Goal: Check status: Check status

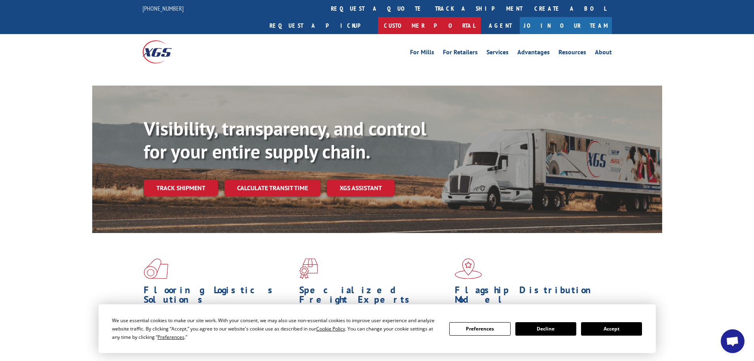
click at [481, 17] on link "Customer Portal" at bounding box center [429, 25] width 103 height 17
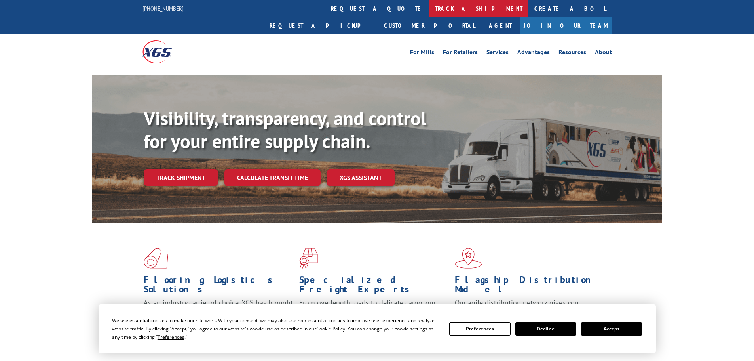
click at [429, 11] on link "track a shipment" at bounding box center [478, 8] width 99 height 17
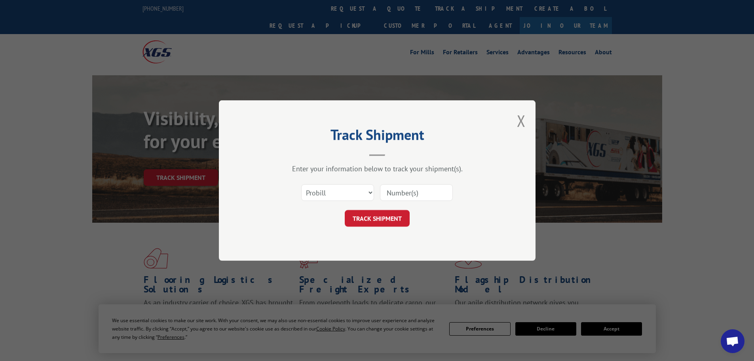
click at [418, 195] on input at bounding box center [416, 192] width 73 height 17
click at [369, 192] on select "Select category... Probill BOL PO" at bounding box center [337, 192] width 73 height 17
select select "bol"
click at [301, 184] on select "Select category... Probill BOL PO" at bounding box center [337, 192] width 73 height 17
click at [406, 191] on input at bounding box center [416, 192] width 73 height 17
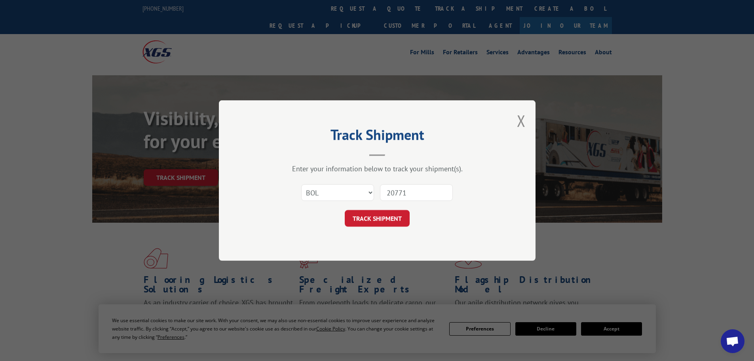
type input "207719"
click button "TRACK SHIPMENT" at bounding box center [377, 218] width 65 height 17
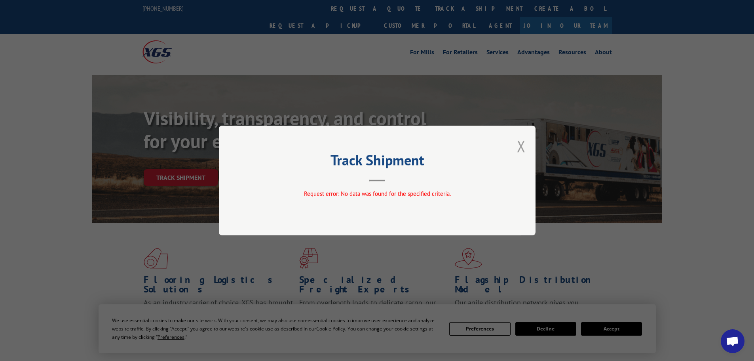
click at [519, 143] on button "Close modal" at bounding box center [521, 145] width 9 height 21
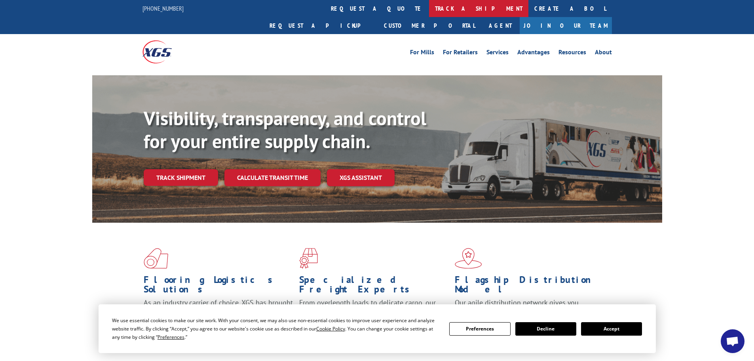
click at [429, 8] on link "track a shipment" at bounding box center [478, 8] width 99 height 17
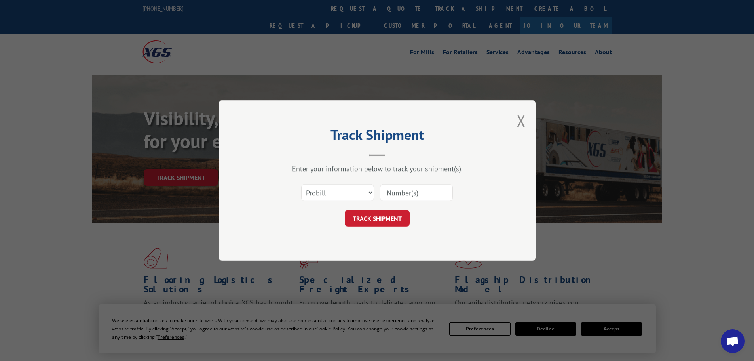
click at [404, 198] on input at bounding box center [416, 192] width 73 height 17
type input "207179"
click at [348, 186] on select "Select category... Probill BOL PO" at bounding box center [337, 192] width 73 height 17
select select "bol"
click at [301, 184] on select "Select category... Probill BOL PO" at bounding box center [337, 192] width 73 height 17
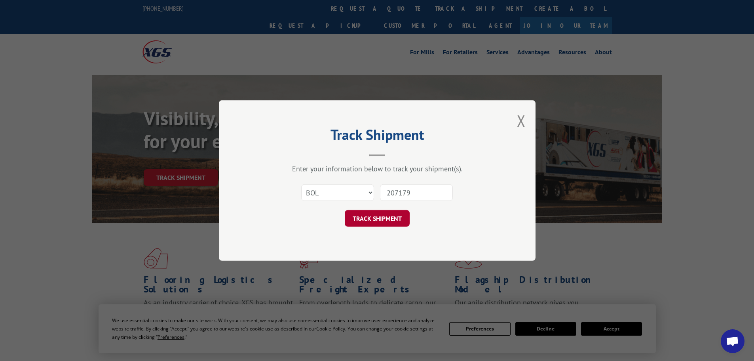
click at [378, 220] on button "TRACK SHIPMENT" at bounding box center [377, 218] width 65 height 17
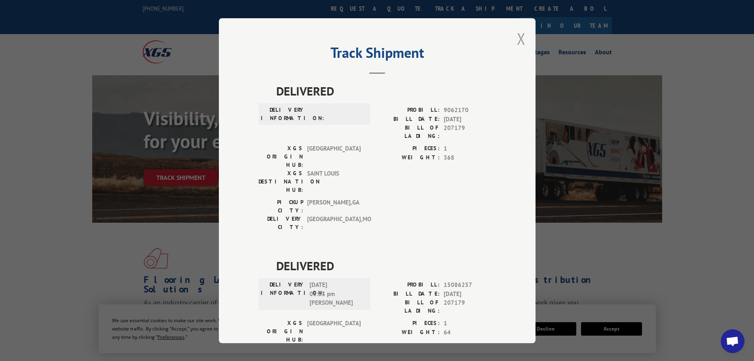
click at [517, 40] on button "Close modal" at bounding box center [521, 38] width 9 height 21
